Goal: Navigation & Orientation: Find specific page/section

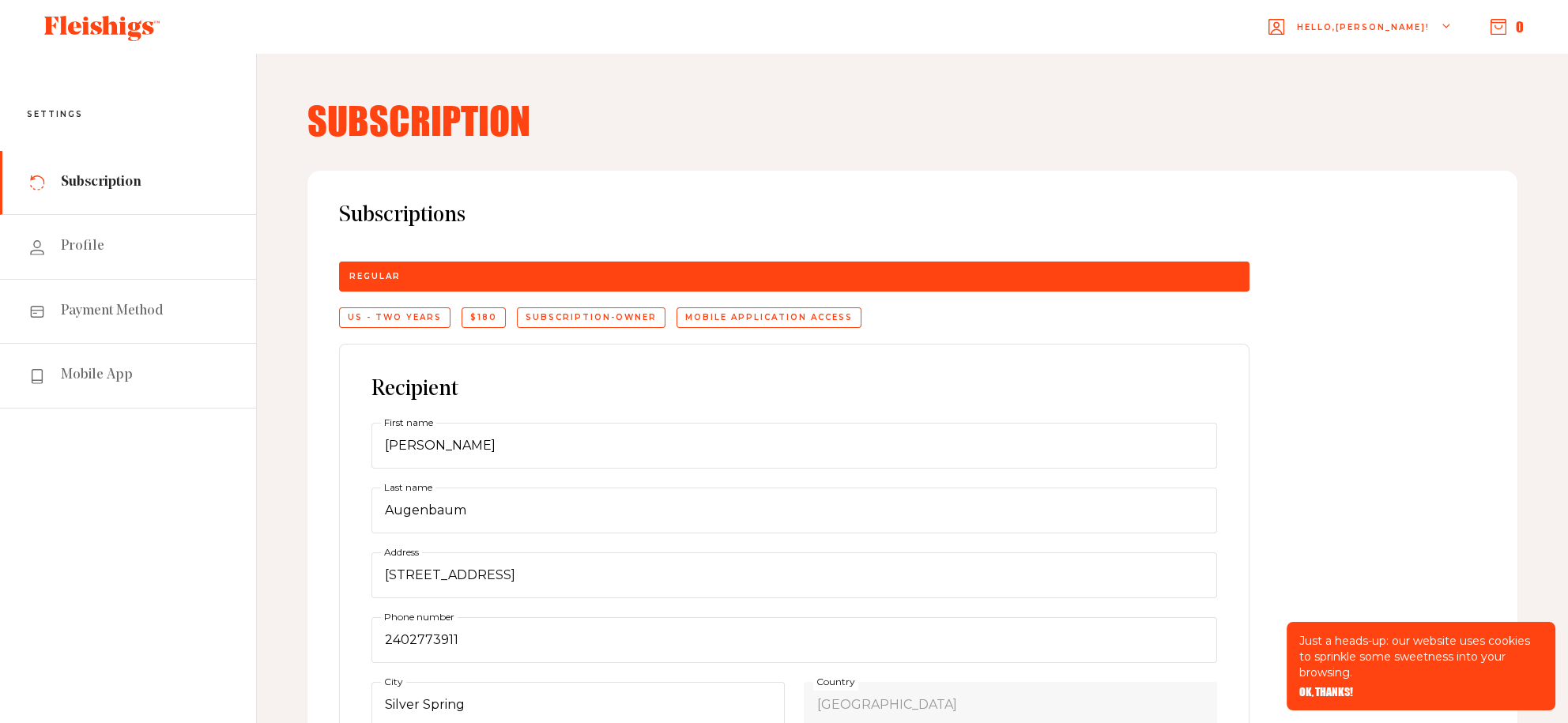
click at [114, 23] on use at bounding box center [101, 29] width 116 height 25
click at [113, 31] on icon at bounding box center [101, 29] width 116 height 25
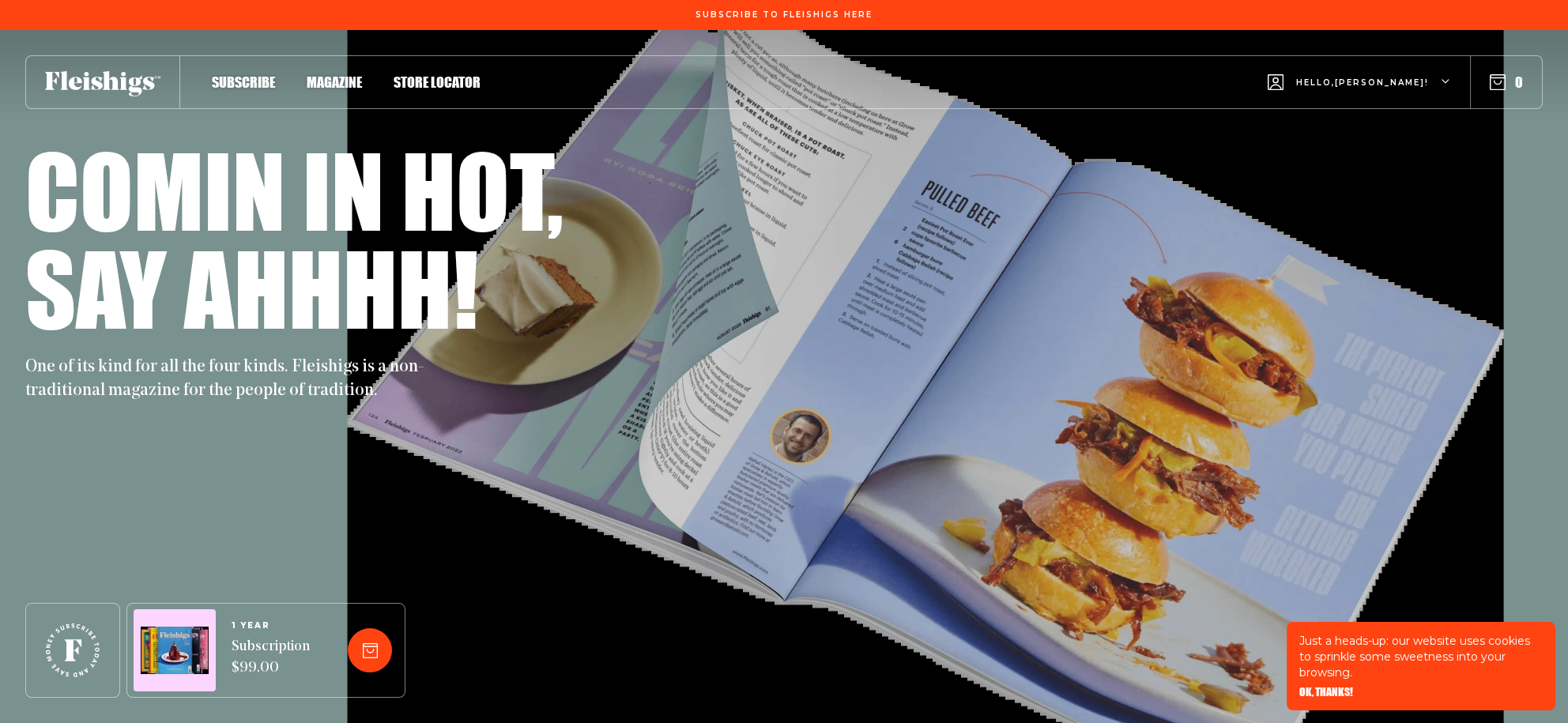
click at [1328, 687] on span "OK, THANKS!" at bounding box center [1327, 681] width 54 height 11
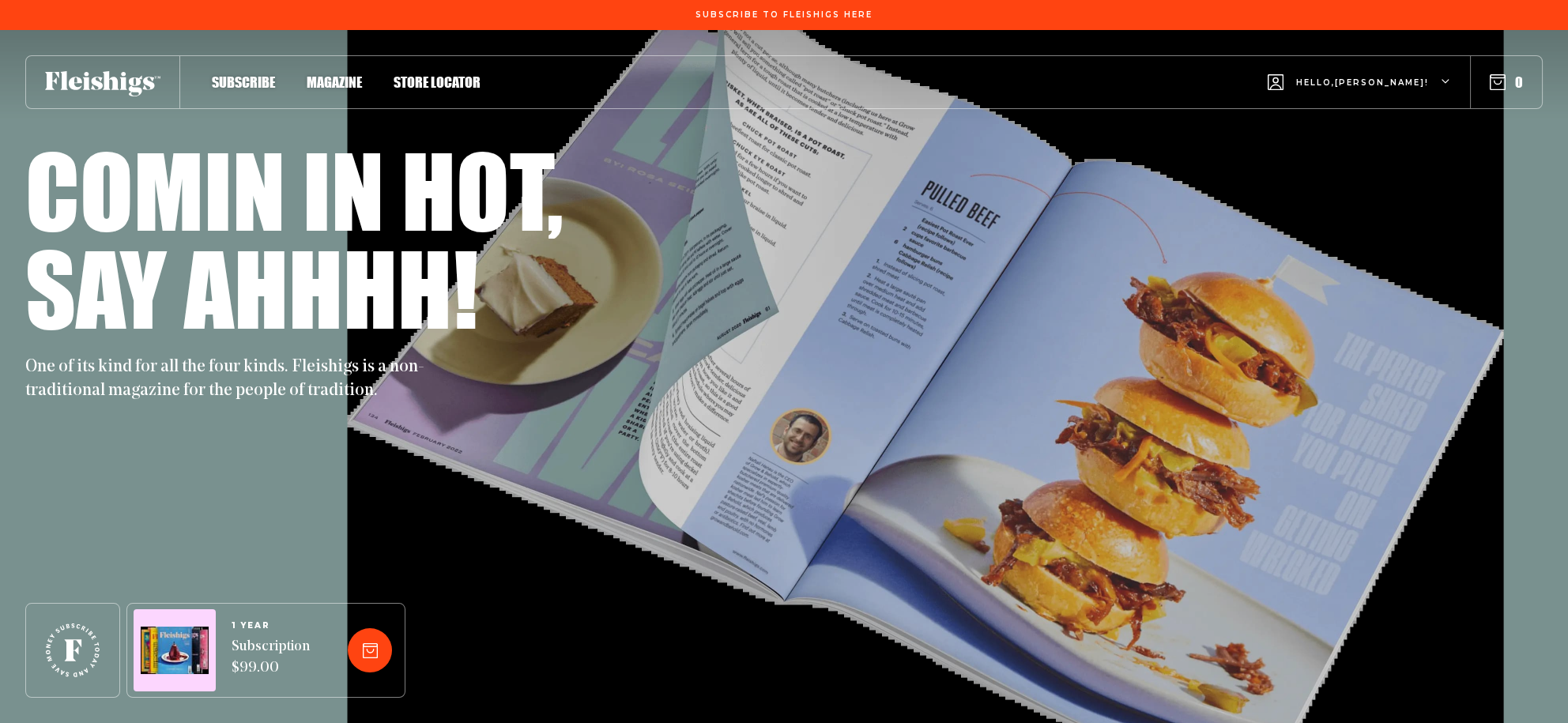
click at [362, 74] on span "Magazine" at bounding box center [335, 65] width 56 height 18
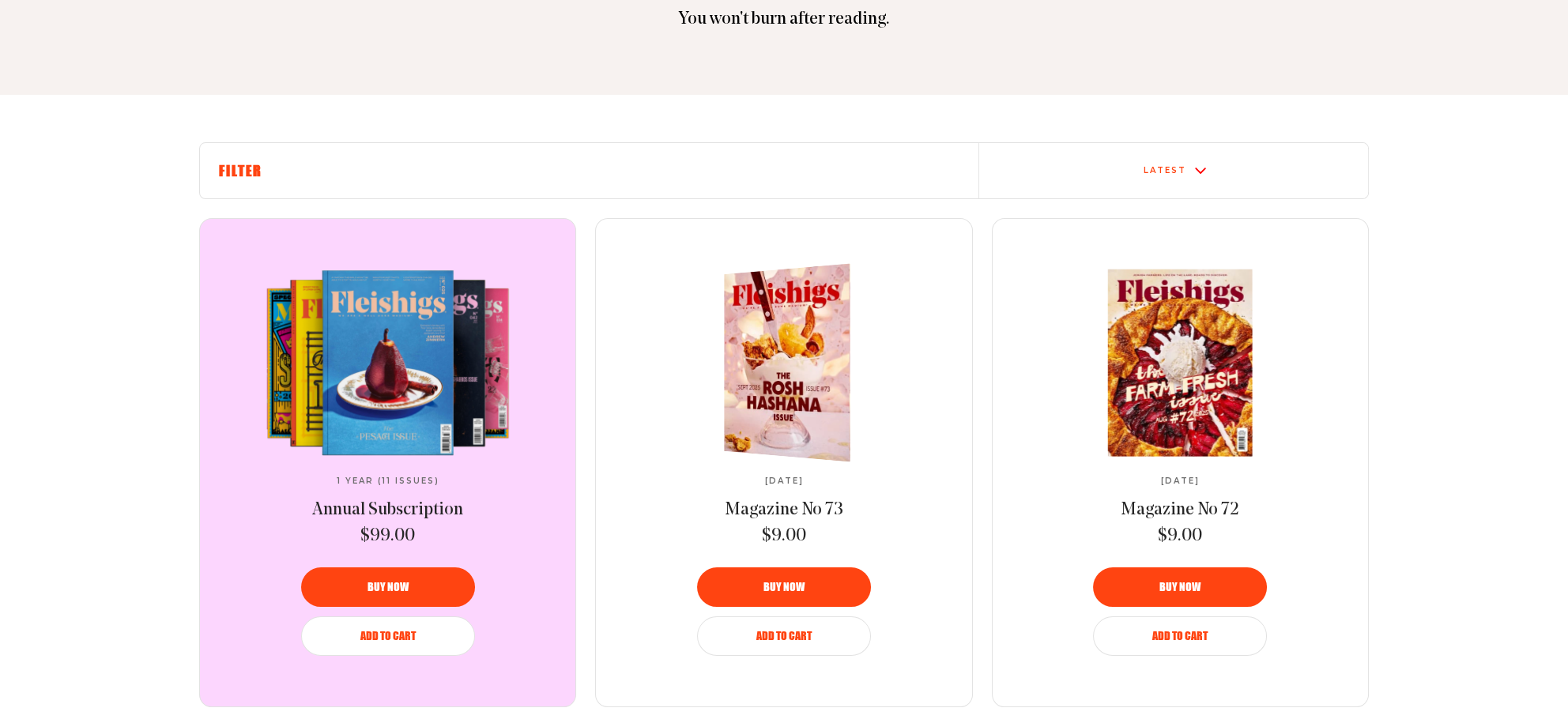
scroll to position [431, 0]
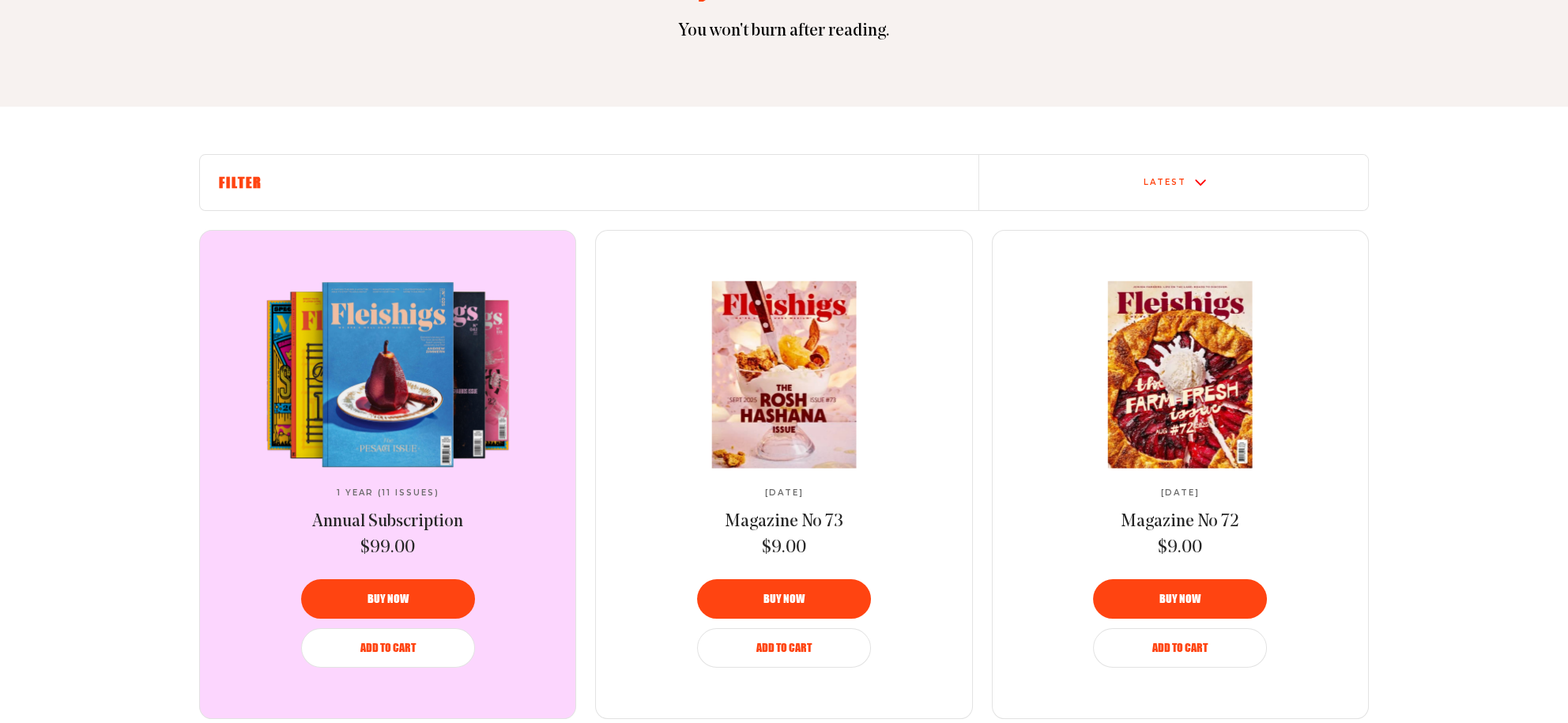
click at [1181, 189] on div "Latest" at bounding box center [1174, 182] width 376 height 13
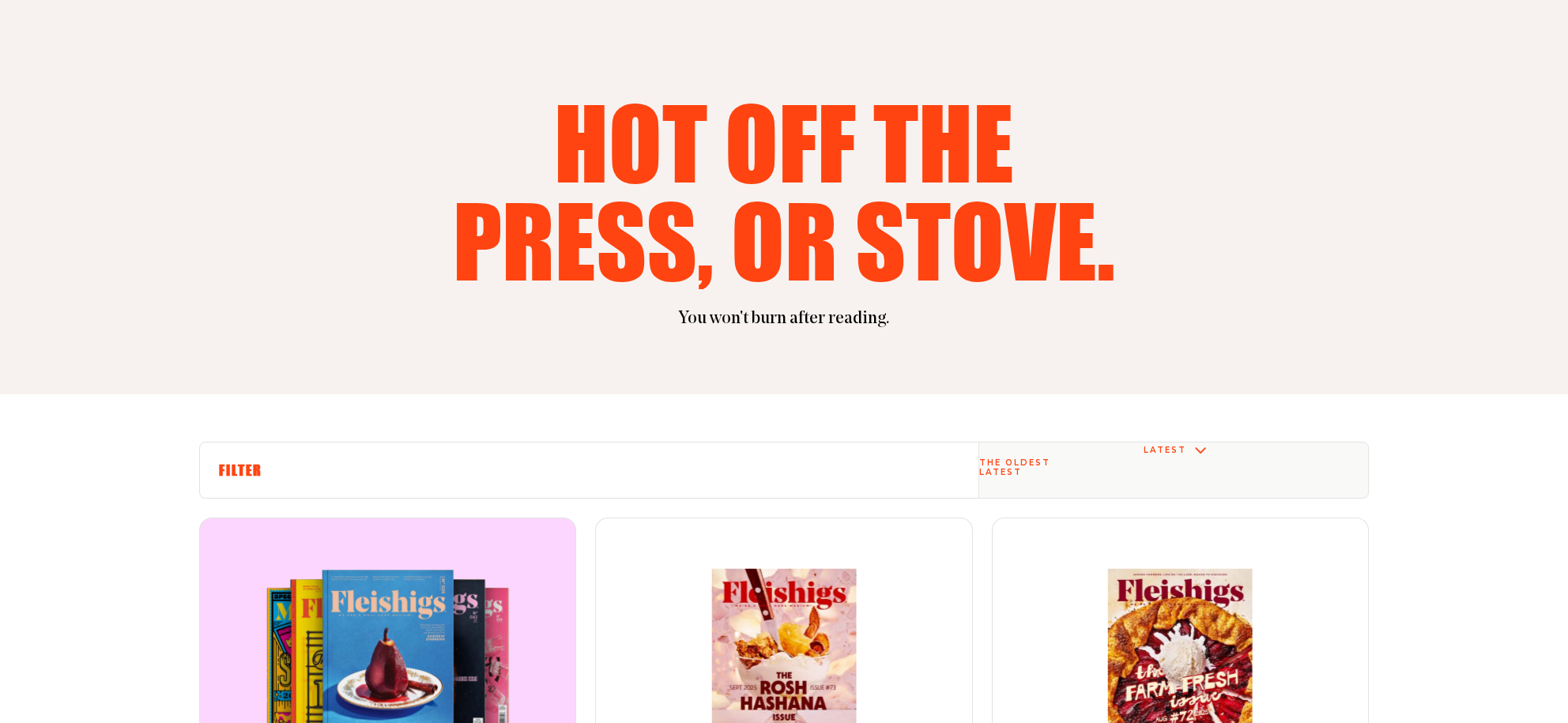
scroll to position [0, 0]
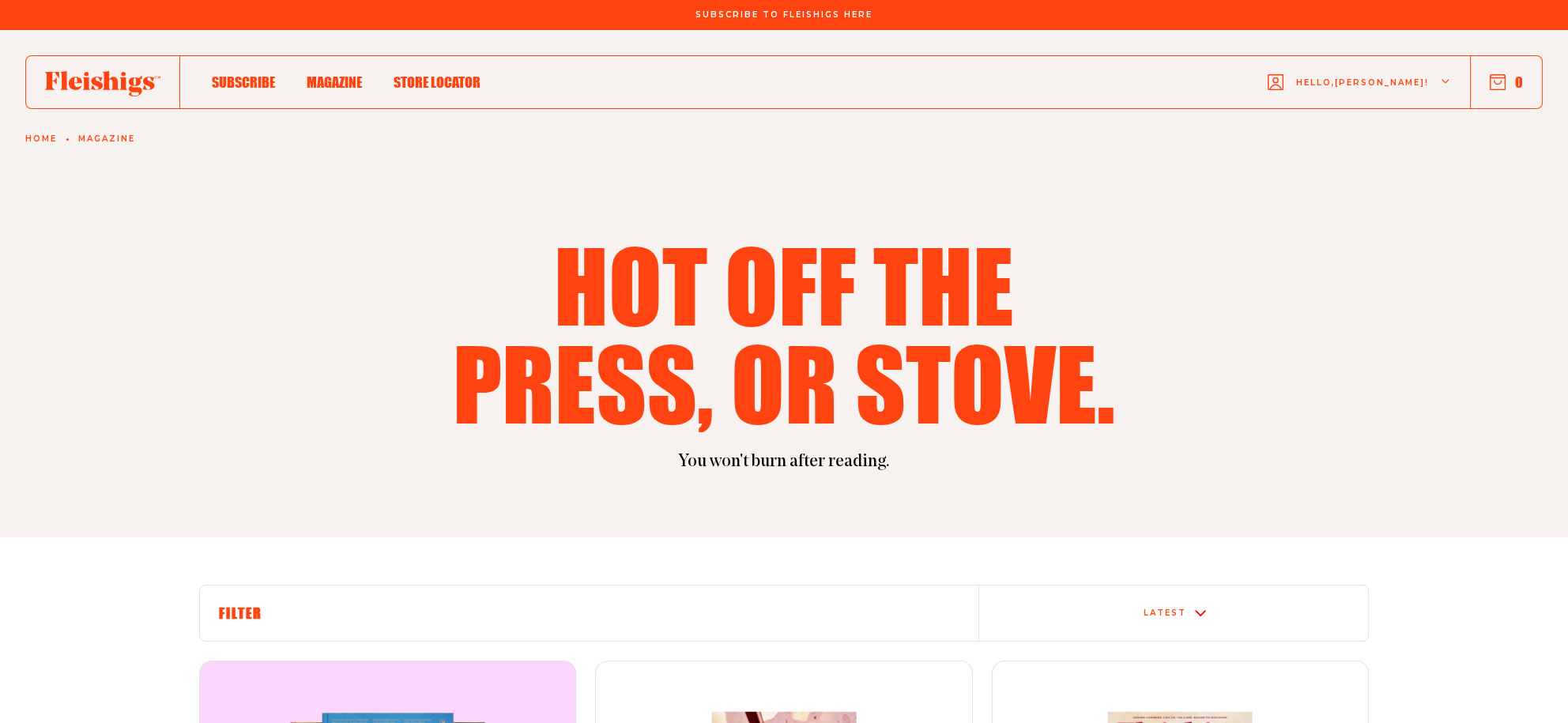
click at [1503, 91] on button "0" at bounding box center [1506, 82] width 33 height 18
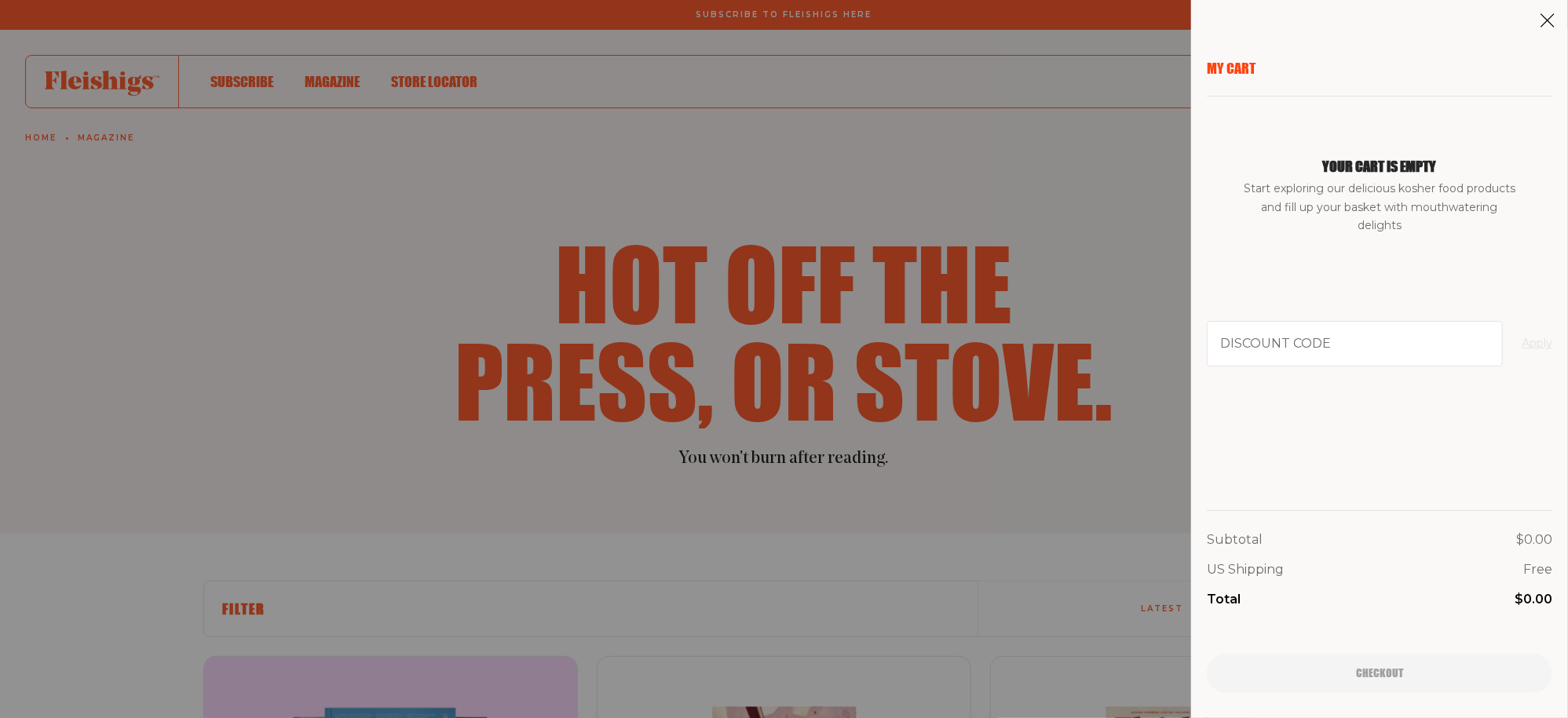
click at [1542, 24] on icon at bounding box center [1547, 20] width 16 height 16
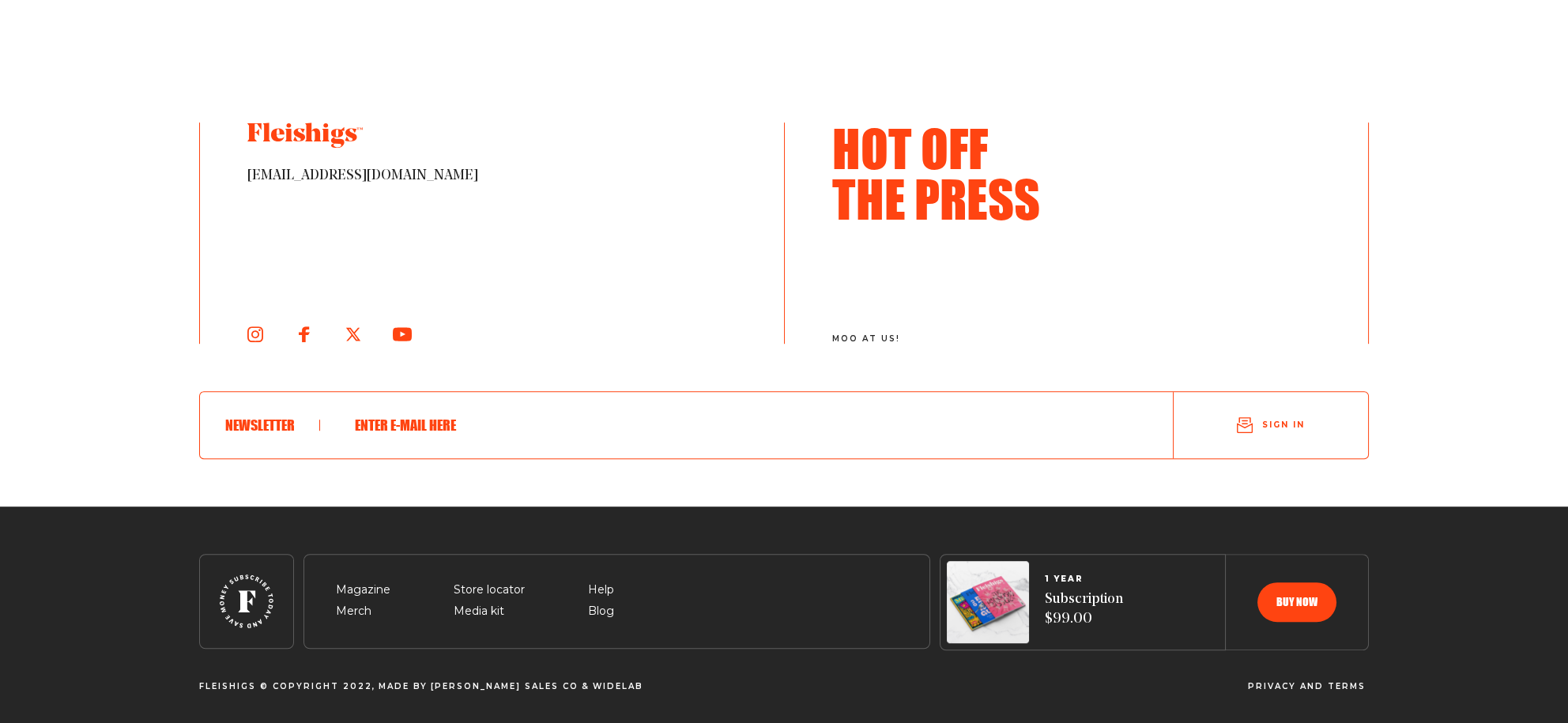
scroll to position [3049, 0]
